Goal: Unclear: Browse casually

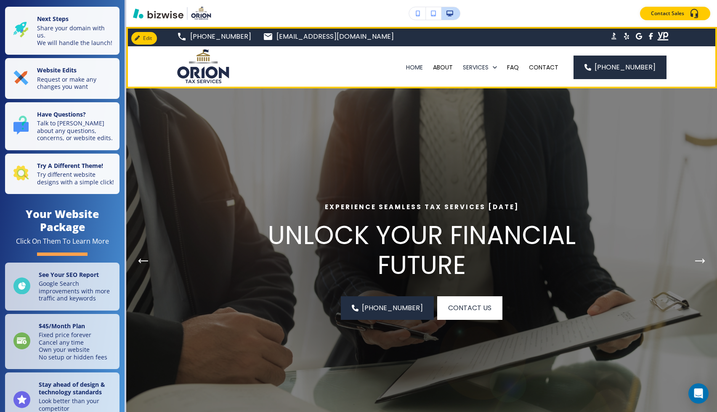
click at [456, 35] on div "[PHONE_NUMBER] [EMAIL_ADDRESS][DOMAIN_NAME] .st0{fill:#015A75;}" at bounding box center [421, 36] width 591 height 19
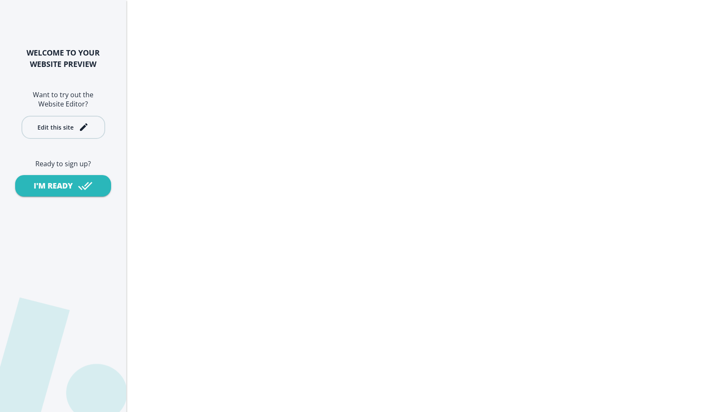
click at [84, 122] on icon "button" at bounding box center [84, 127] width 10 height 10
click at [64, 129] on div "Edit this site" at bounding box center [55, 127] width 36 height 6
